Goal: Find specific page/section: Find specific page/section

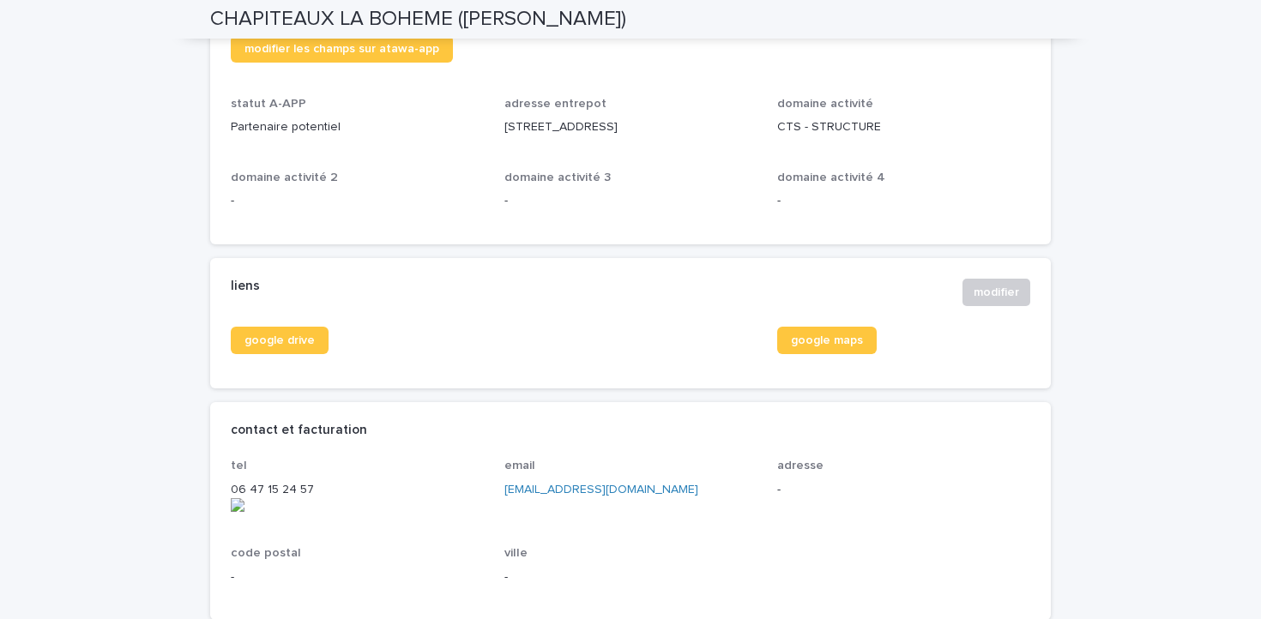
scroll to position [493, 0]
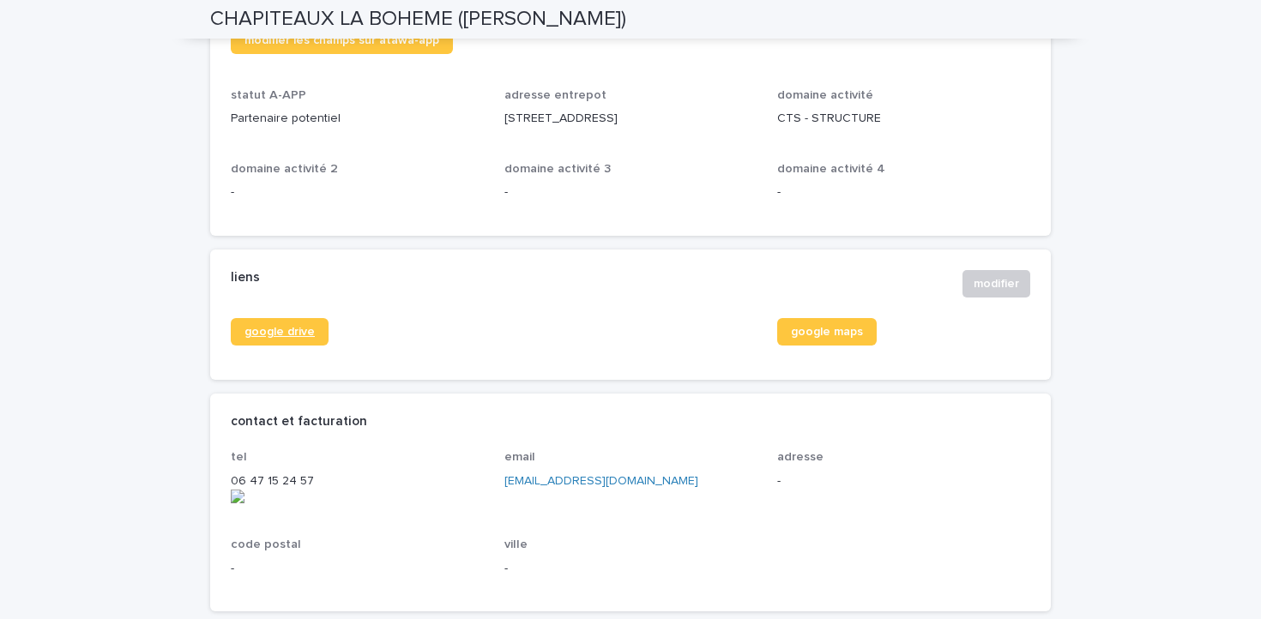
click at [265, 338] on span "google drive" at bounding box center [280, 332] width 70 height 12
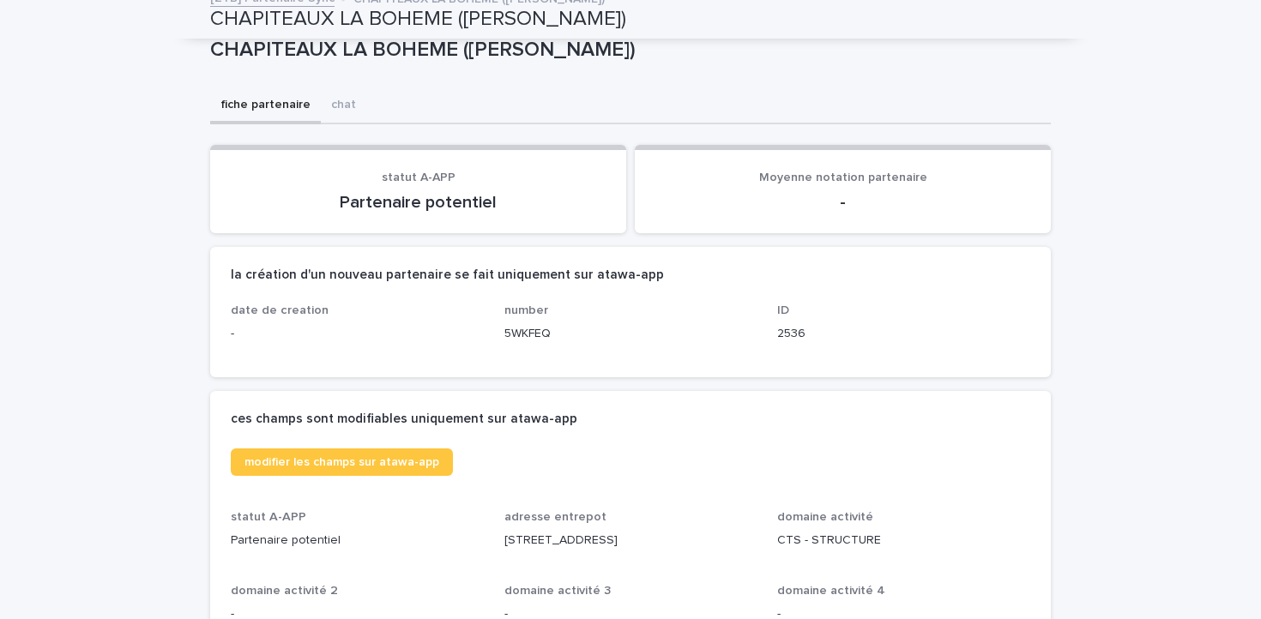
scroll to position [0, 0]
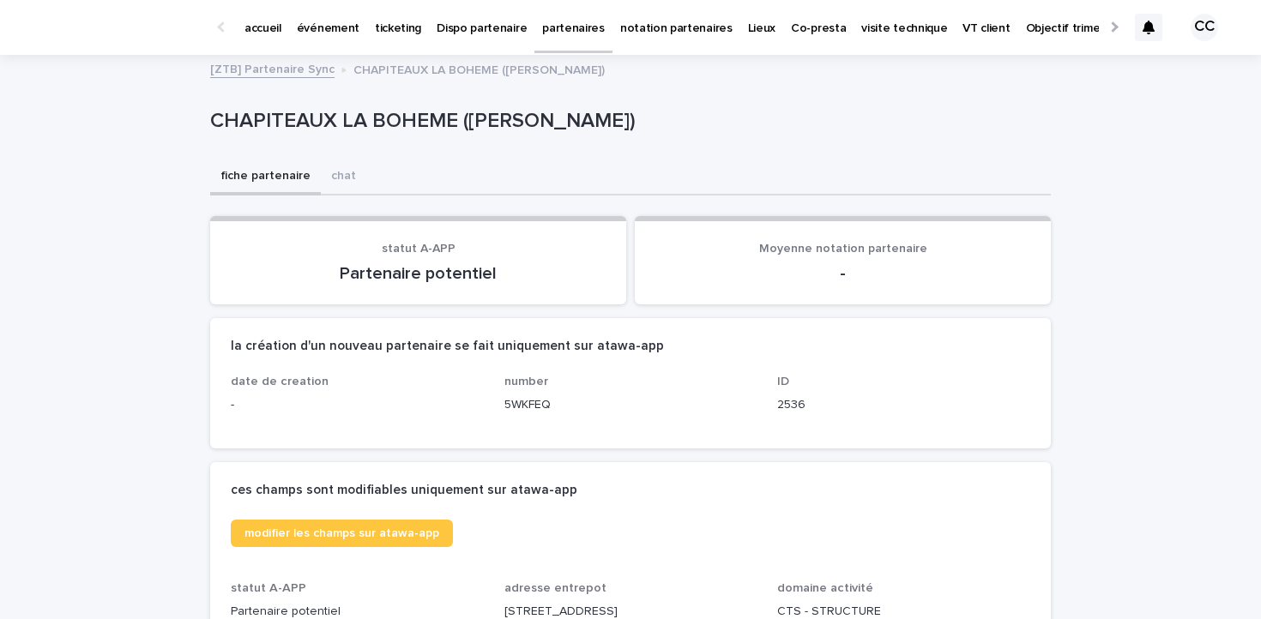
click at [279, 69] on link "[ZTB] Partenaire Sync" at bounding box center [272, 68] width 124 height 20
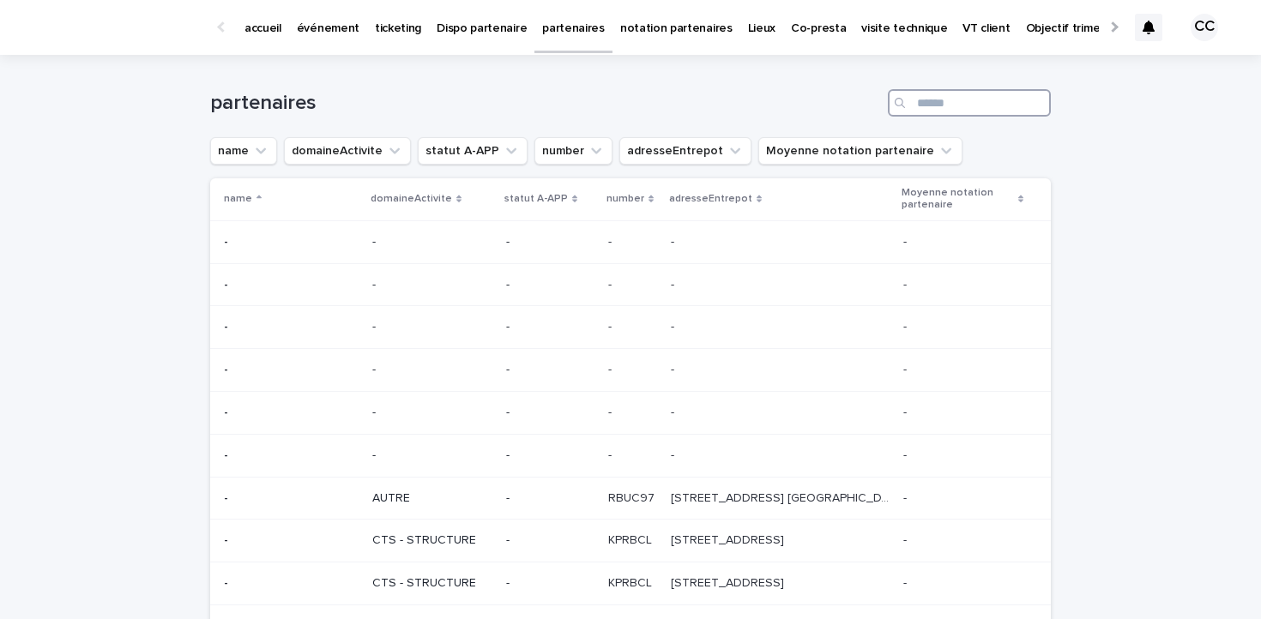
click at [975, 100] on input "Search" at bounding box center [969, 102] width 163 height 27
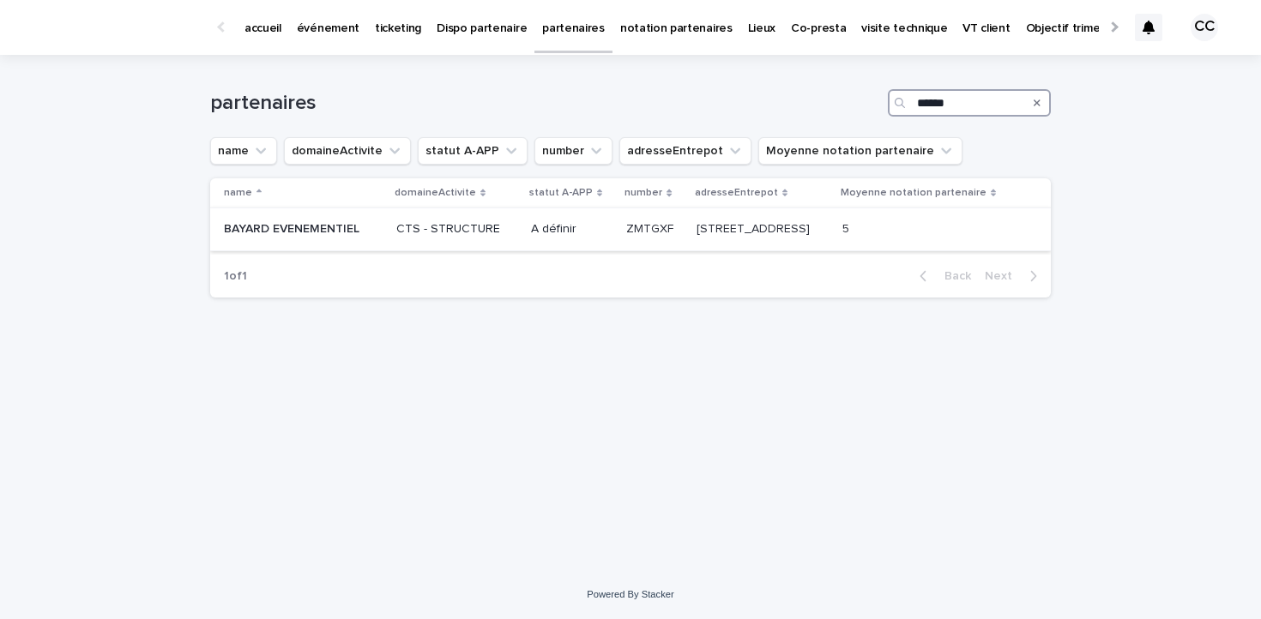
type input "******"
click at [297, 237] on p "BAYARD EVENEMENTIEL" at bounding box center [293, 228] width 139 height 18
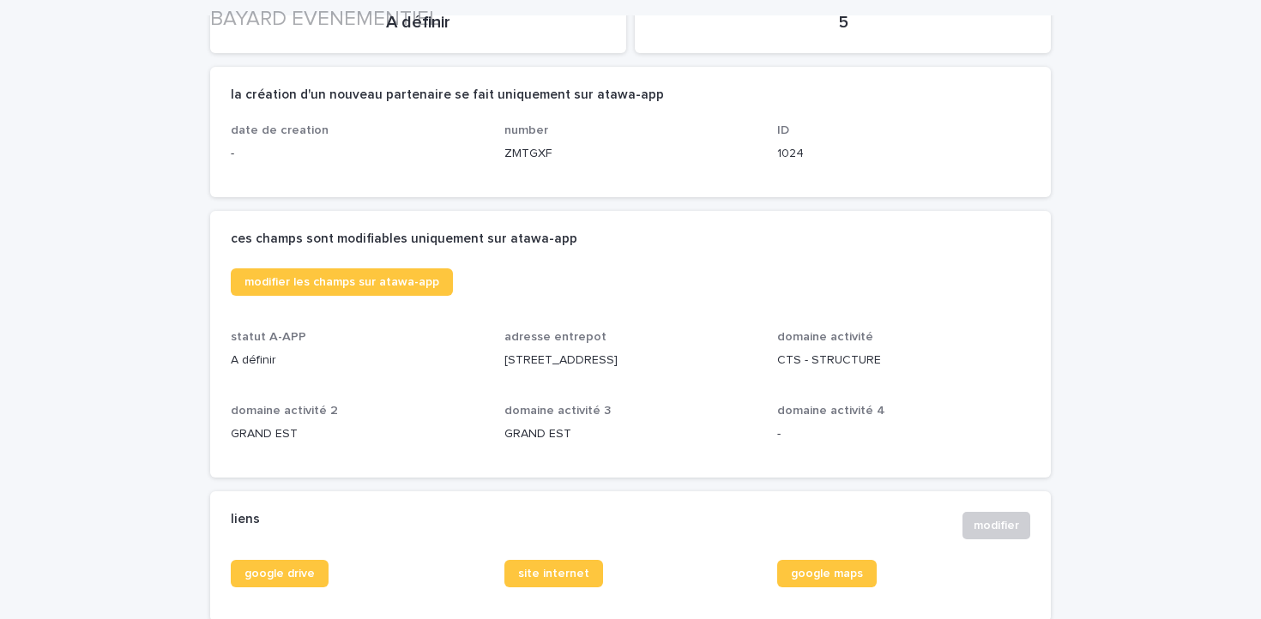
scroll to position [405, 0]
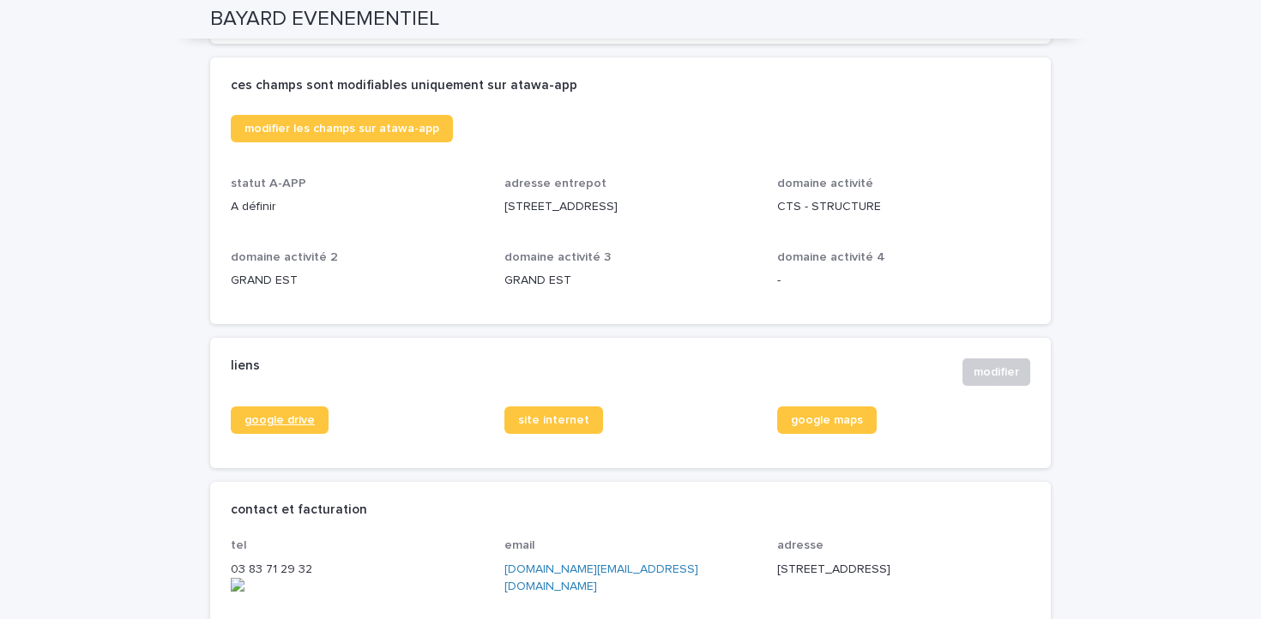
click at [301, 426] on span "google drive" at bounding box center [280, 420] width 70 height 12
click at [821, 426] on span "google maps" at bounding box center [827, 420] width 72 height 12
